Goal: Information Seeking & Learning: Learn about a topic

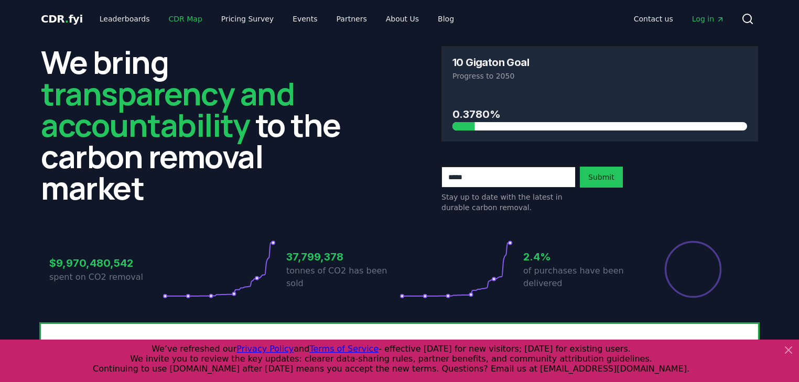
click at [190, 19] on link "CDR Map" at bounding box center [185, 18] width 50 height 19
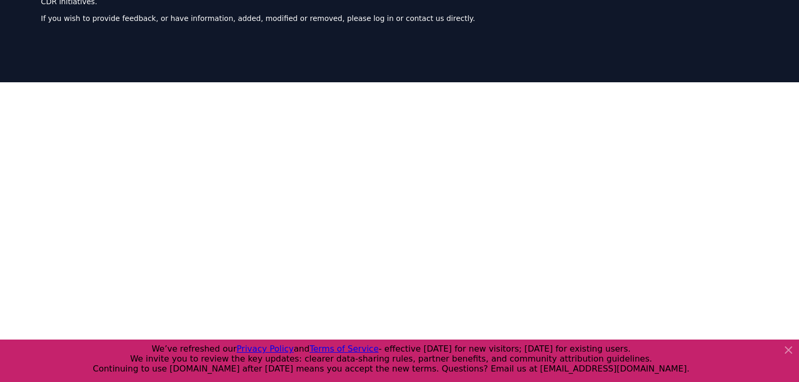
scroll to position [84, 0]
click at [788, 345] on icon at bounding box center [788, 350] width 13 height 13
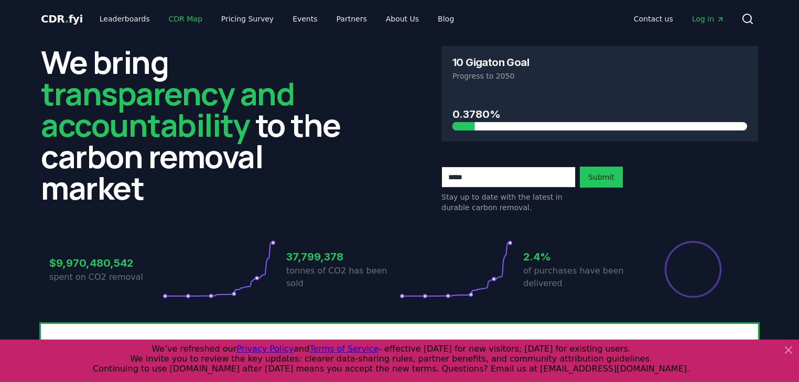
click at [182, 17] on link "CDR Map" at bounding box center [185, 18] width 50 height 19
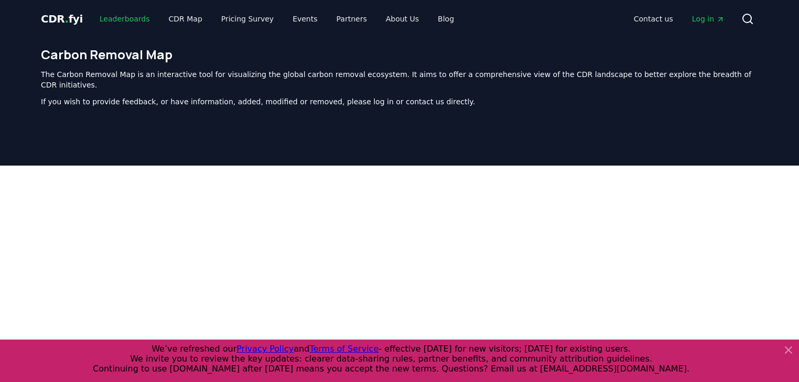
click at [111, 17] on link "Leaderboards" at bounding box center [124, 18] width 67 height 19
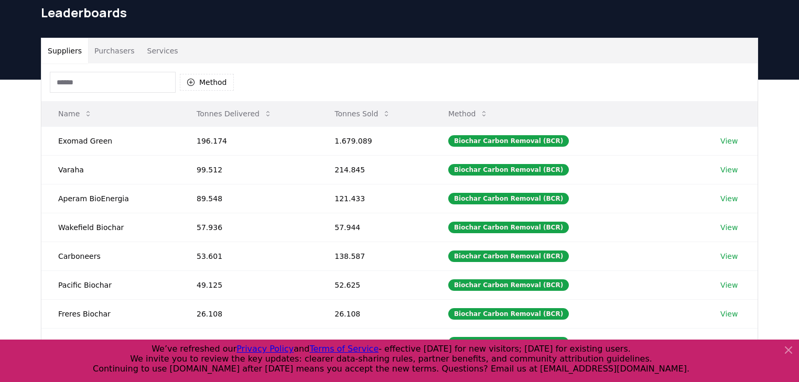
scroll to position [42, 0]
click at [111, 46] on button "Purchasers" at bounding box center [114, 50] width 53 height 25
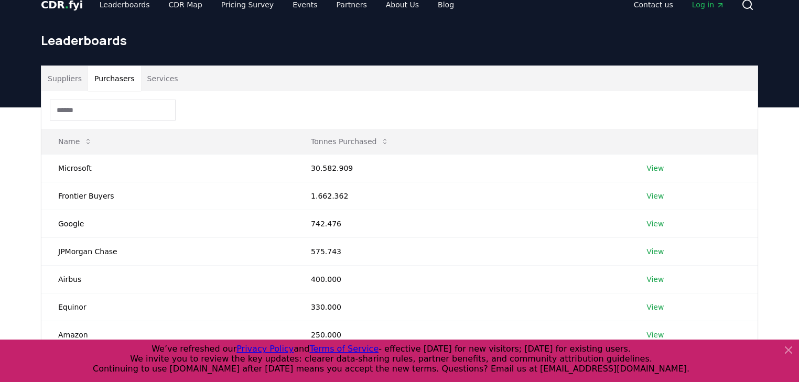
scroll to position [0, 0]
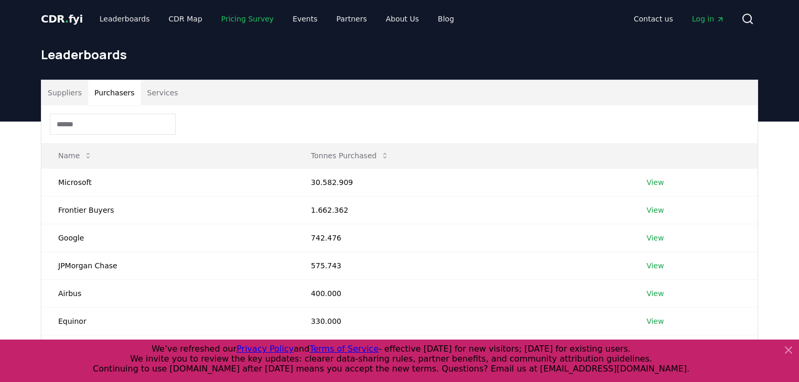
click at [236, 10] on link "Pricing Survey" at bounding box center [247, 18] width 69 height 19
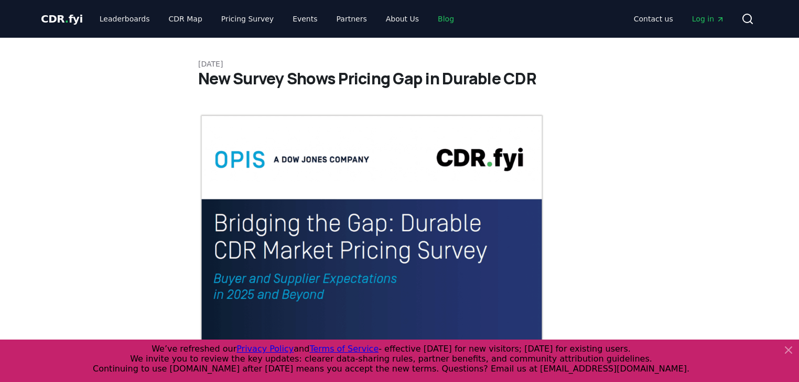
click at [429, 14] on link "Blog" at bounding box center [445, 18] width 33 height 19
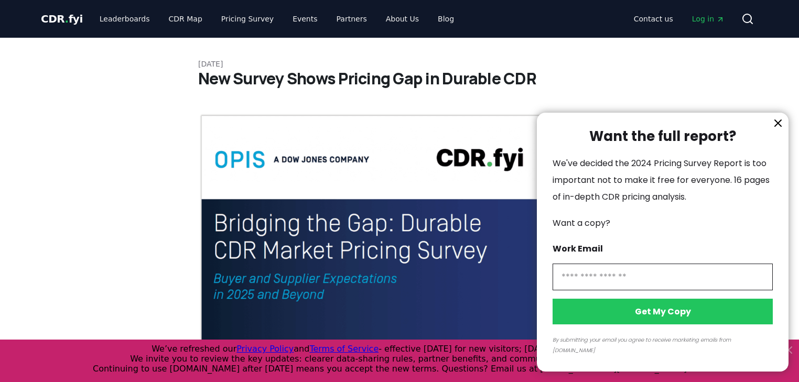
click at [780, 129] on icon "information" at bounding box center [778, 123] width 13 height 13
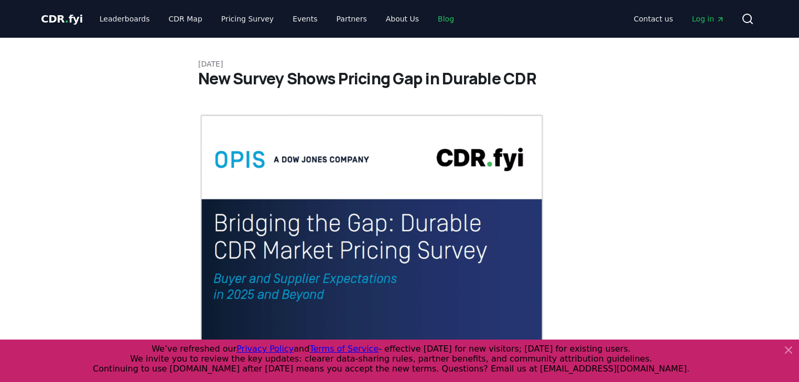
click at [429, 24] on link "Blog" at bounding box center [445, 18] width 33 height 19
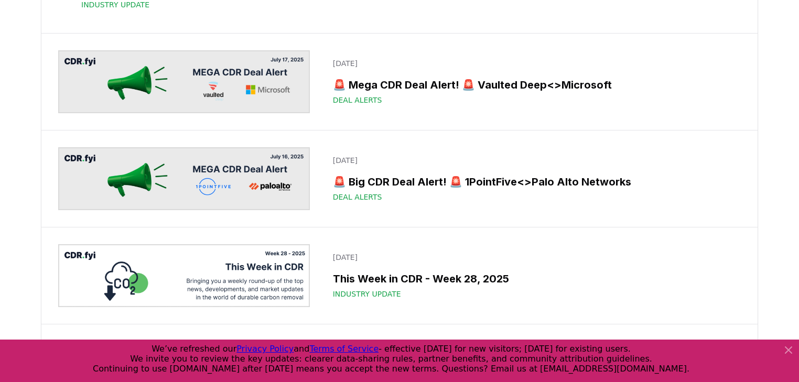
scroll to position [1384, 0]
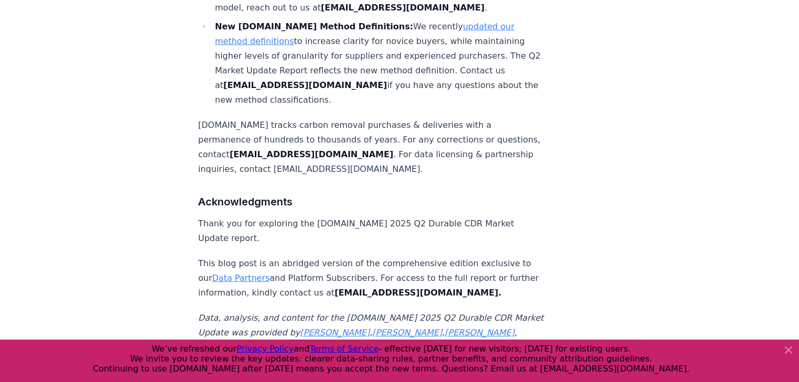
scroll to position [6920, 0]
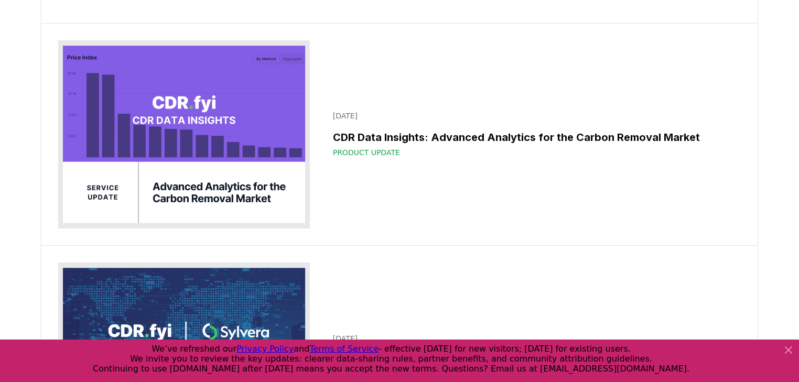
scroll to position [8427, 0]
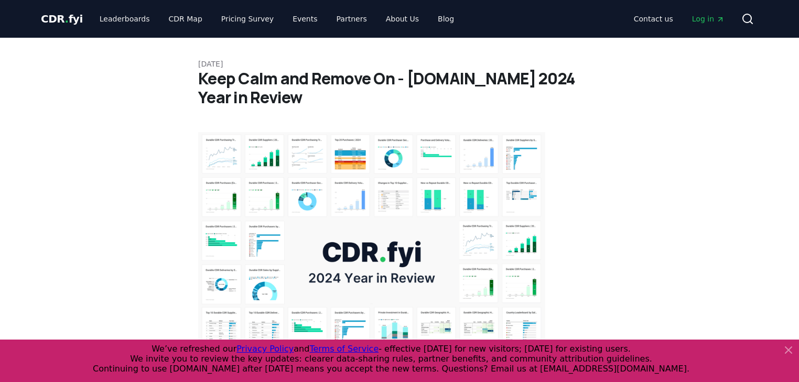
drag, startPoint x: 542, startPoint y: 209, endPoint x: 457, endPoint y: -31, distance: 254.2
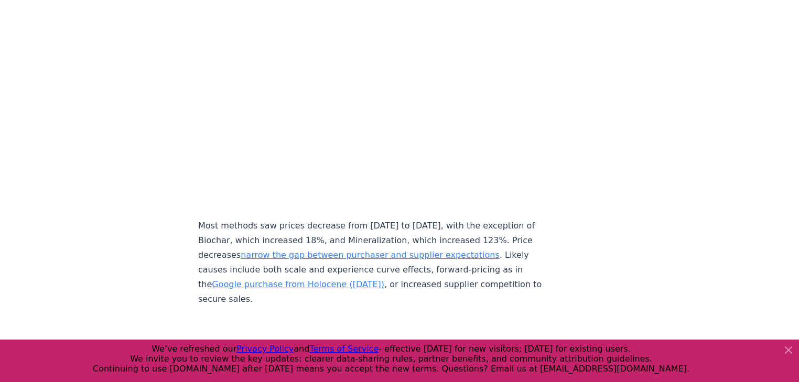
scroll to position [4571, 0]
